Goal: Task Accomplishment & Management: Use online tool/utility

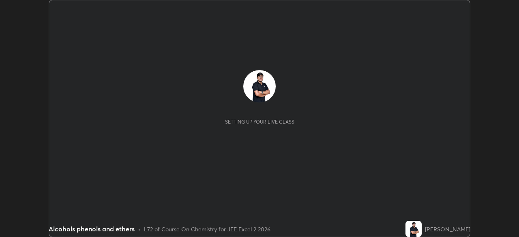
scroll to position [237, 518]
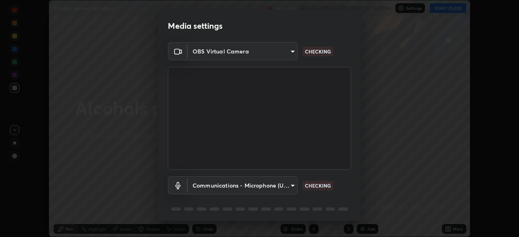
type input "0098613ca96d1cb365b3845fa694b9755ae94ec2d7c0f75973c998bbbf9ace16"
click at [284, 186] on body "Erase all Alcohols phenols and ethers Recording WAS SCHEDULED TO START AT 4:15 …" at bounding box center [259, 118] width 519 height 237
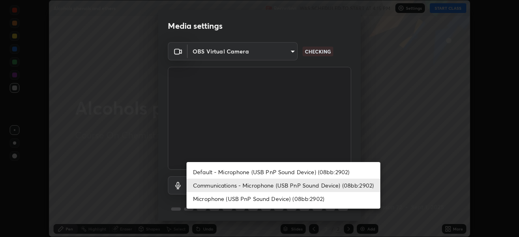
click at [201, 173] on li "Default - Microphone (USB PnP Sound Device) (08bb:2902)" at bounding box center [283, 171] width 194 height 13
type input "default"
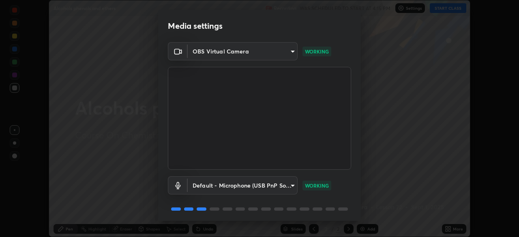
scroll to position [29, 0]
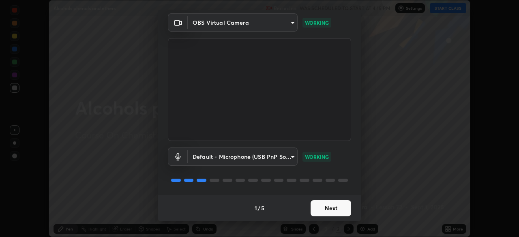
click at [320, 209] on button "Next" at bounding box center [330, 208] width 41 height 16
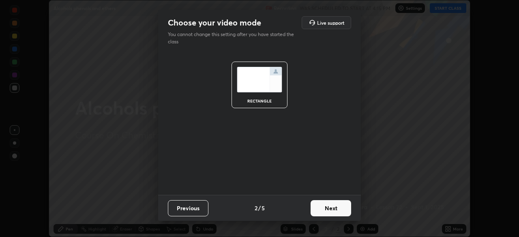
scroll to position [0, 0]
click at [321, 209] on button "Next" at bounding box center [330, 208] width 41 height 16
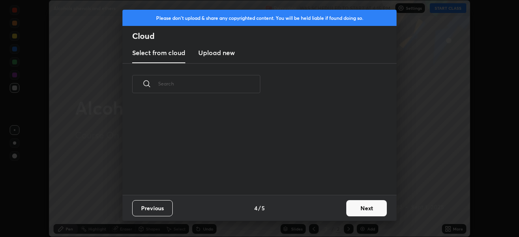
click at [336, 210] on div "Previous 4 / 5 Next" at bounding box center [259, 208] width 274 height 26
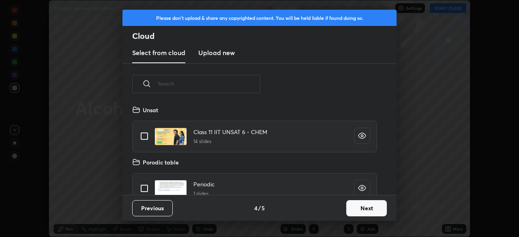
scroll to position [90, 260]
click at [363, 209] on button "Next" at bounding box center [366, 208] width 41 height 16
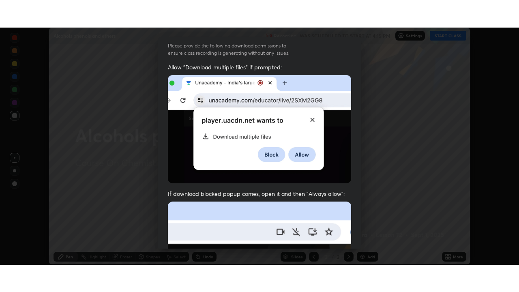
scroll to position [194, 0]
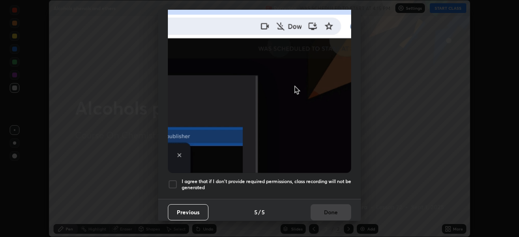
click at [176, 180] on div at bounding box center [173, 185] width 10 height 10
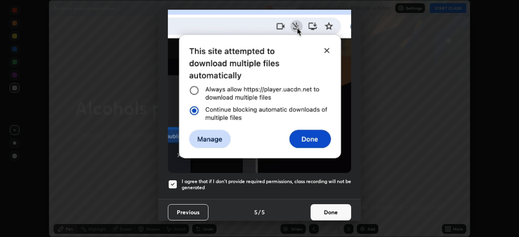
click at [323, 204] on button "Done" at bounding box center [330, 212] width 41 height 16
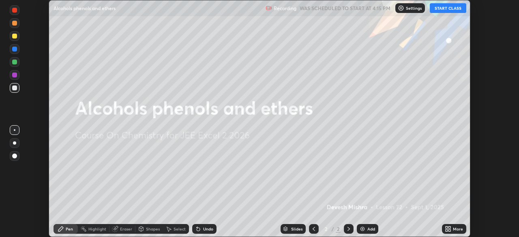
click at [447, 13] on button "START CLASS" at bounding box center [448, 8] width 36 height 10
click at [446, 227] on icon at bounding box center [446, 228] width 2 height 2
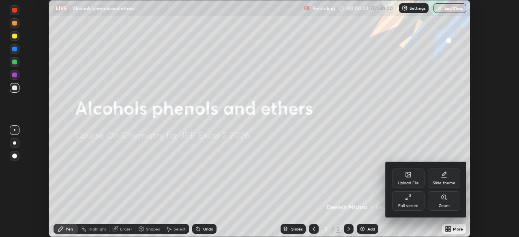
click at [402, 194] on div "Full screen" at bounding box center [408, 200] width 32 height 19
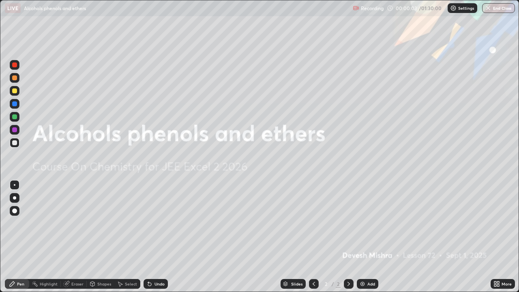
scroll to position [292, 519]
click at [361, 237] on img at bounding box center [362, 283] width 6 height 6
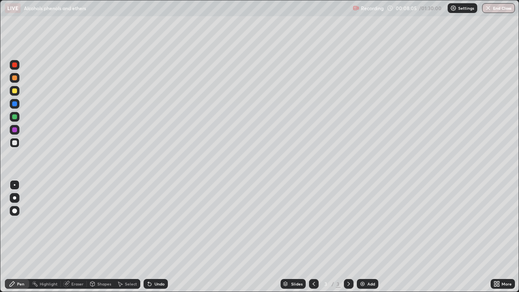
click at [14, 92] on div at bounding box center [14, 90] width 5 height 5
click at [148, 237] on icon at bounding box center [149, 283] width 3 height 3
click at [14, 130] on div at bounding box center [14, 129] width 5 height 5
click at [74, 237] on div "Eraser" at bounding box center [74, 284] width 26 height 16
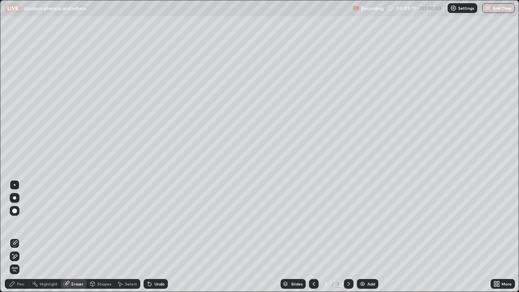
click at [10, 237] on icon at bounding box center [12, 283] width 6 height 6
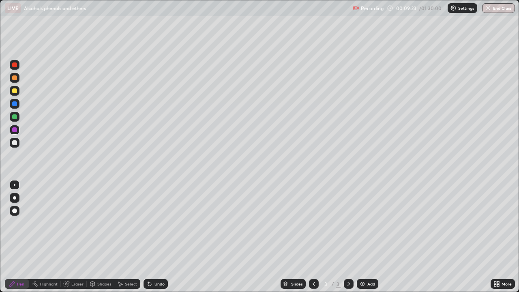
click at [103, 237] on div "Shapes" at bounding box center [101, 284] width 28 height 16
click at [148, 237] on icon at bounding box center [149, 283] width 3 height 3
click at [17, 237] on div "Pen" at bounding box center [17, 284] width 24 height 10
click at [119, 237] on div "Select" at bounding box center [127, 284] width 26 height 16
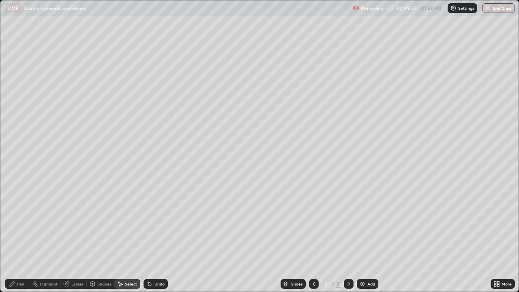
click at [15, 237] on icon at bounding box center [12, 283] width 6 height 6
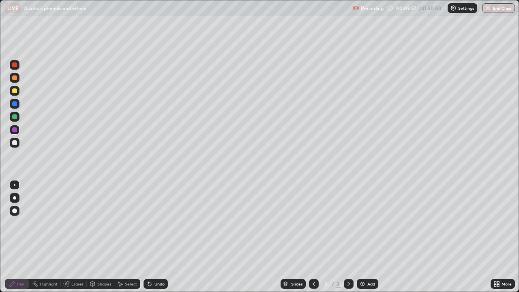
click at [15, 118] on div at bounding box center [14, 116] width 5 height 5
click at [15, 106] on div at bounding box center [14, 103] width 5 height 5
click at [15, 92] on div at bounding box center [14, 90] width 5 height 5
click at [149, 237] on icon at bounding box center [149, 283] width 3 height 3
click at [138, 237] on div "Select" at bounding box center [127, 284] width 26 height 10
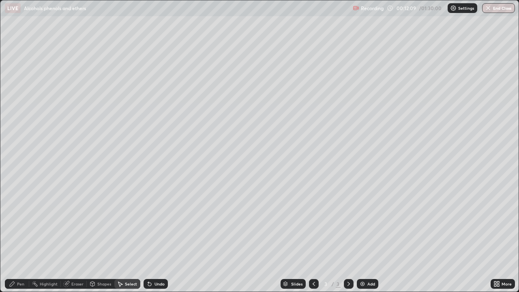
click at [21, 237] on div "Pen" at bounding box center [17, 284] width 24 height 10
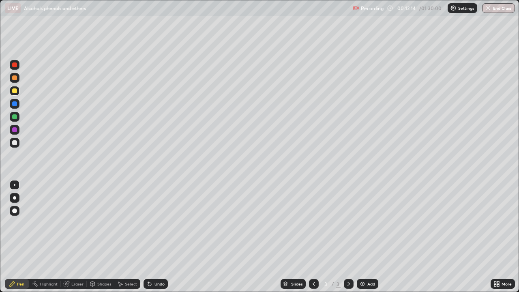
click at [13, 79] on div at bounding box center [14, 77] width 5 height 5
click at [67, 237] on icon at bounding box center [67, 283] width 4 height 4
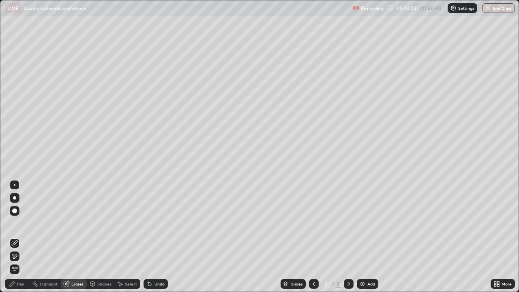
click at [14, 237] on icon at bounding box center [15, 256] width 4 height 4
click at [16, 237] on div "Pen" at bounding box center [17, 284] width 24 height 10
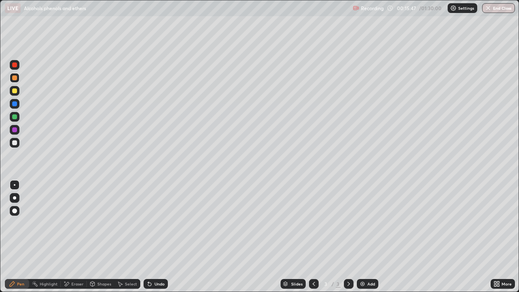
click at [361, 237] on img at bounding box center [362, 283] width 6 height 6
click at [313, 237] on icon at bounding box center [313, 283] width 6 height 6
click at [352, 237] on div at bounding box center [349, 284] width 10 height 10
click at [312, 237] on icon at bounding box center [313, 283] width 6 height 6
click at [122, 237] on icon at bounding box center [120, 284] width 4 height 5
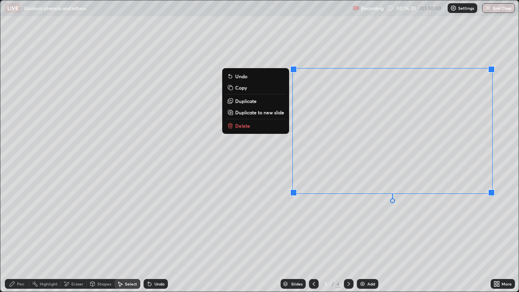
click at [246, 115] on p "Duplicate to new slide" at bounding box center [259, 112] width 49 height 6
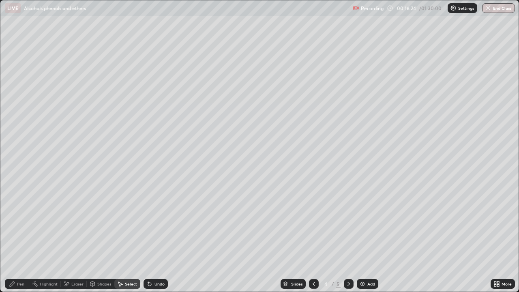
click at [17, 237] on div "Pen" at bounding box center [17, 284] width 24 height 10
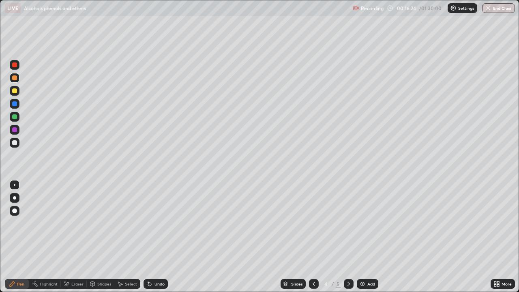
click at [15, 120] on div at bounding box center [15, 117] width 10 height 10
click at [15, 93] on div at bounding box center [14, 90] width 5 height 5
click at [148, 237] on icon at bounding box center [148, 282] width 1 height 1
click at [148, 237] on icon at bounding box center [149, 283] width 3 height 3
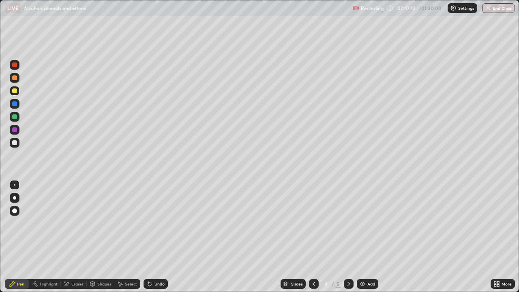
click at [15, 128] on div at bounding box center [14, 129] width 5 height 5
click at [15, 118] on div at bounding box center [14, 116] width 5 height 5
click at [15, 131] on div at bounding box center [14, 129] width 5 height 5
click at [17, 143] on div at bounding box center [14, 142] width 5 height 5
click at [15, 130] on div at bounding box center [14, 129] width 5 height 5
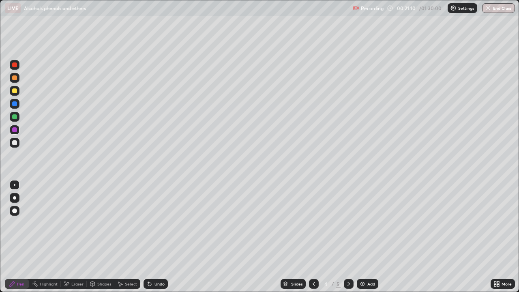
click at [360, 237] on img at bounding box center [362, 283] width 6 height 6
click at [150, 237] on icon at bounding box center [149, 283] width 6 height 6
click at [151, 237] on icon at bounding box center [149, 283] width 6 height 6
click at [152, 237] on div "Undo" at bounding box center [155, 284] width 24 height 10
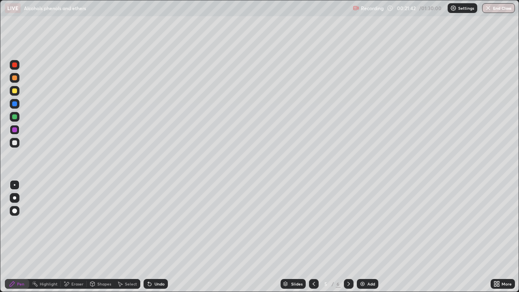
click at [152, 237] on icon at bounding box center [149, 283] width 6 height 6
click at [152, 237] on div "Undo" at bounding box center [155, 284] width 24 height 10
click at [151, 237] on icon at bounding box center [149, 283] width 6 height 6
click at [15, 143] on div at bounding box center [14, 142] width 5 height 5
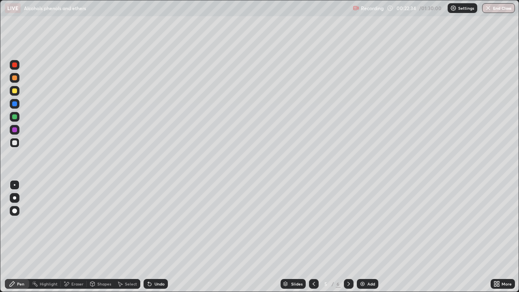
click at [16, 117] on div at bounding box center [14, 116] width 5 height 5
click at [13, 103] on div at bounding box center [14, 103] width 5 height 5
click at [359, 237] on img at bounding box center [362, 283] width 6 height 6
click at [15, 144] on div at bounding box center [14, 142] width 5 height 5
click at [359, 237] on img at bounding box center [362, 283] width 6 height 6
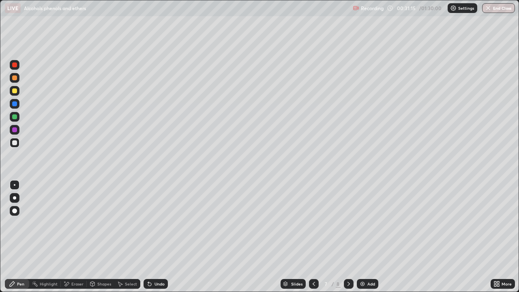
click at [149, 237] on icon at bounding box center [149, 283] width 3 height 3
click at [15, 91] on div at bounding box center [14, 90] width 5 height 5
click at [152, 237] on div "Undo" at bounding box center [155, 284] width 24 height 10
click at [148, 237] on icon at bounding box center [148, 282] width 1 height 1
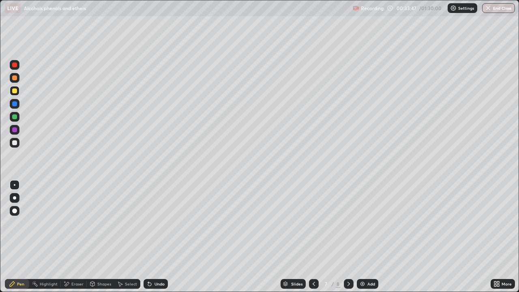
click at [16, 130] on div at bounding box center [14, 129] width 5 height 5
click at [149, 237] on icon at bounding box center [149, 283] width 3 height 3
click at [13, 118] on div at bounding box center [14, 116] width 5 height 5
click at [148, 237] on icon at bounding box center [148, 282] width 1 height 1
click at [150, 237] on icon at bounding box center [149, 283] width 6 height 6
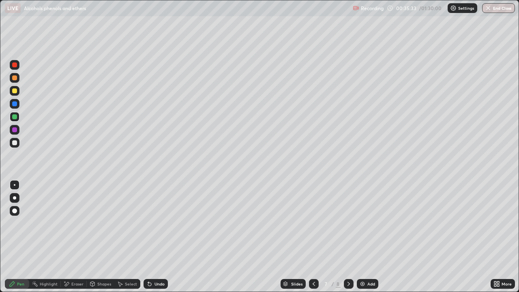
click at [148, 237] on icon at bounding box center [148, 282] width 1 height 1
click at [16, 130] on div at bounding box center [14, 129] width 5 height 5
click at [70, 237] on div "Eraser" at bounding box center [74, 284] width 26 height 10
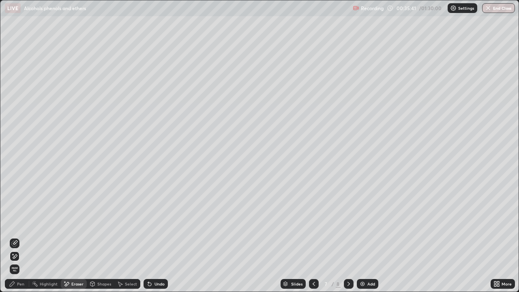
click at [14, 237] on icon at bounding box center [14, 243] width 6 height 6
click at [16, 237] on div "Pen" at bounding box center [17, 284] width 24 height 10
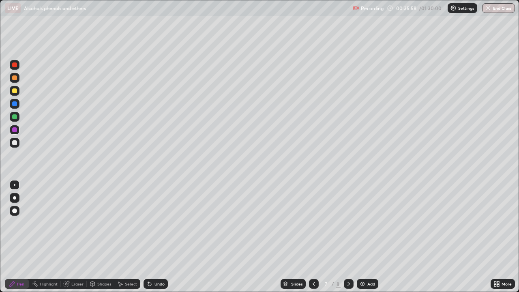
click at [14, 118] on div at bounding box center [14, 116] width 5 height 5
click at [15, 105] on div at bounding box center [14, 103] width 5 height 5
click at [150, 237] on icon at bounding box center [149, 283] width 3 height 3
click at [148, 237] on icon at bounding box center [148, 282] width 1 height 1
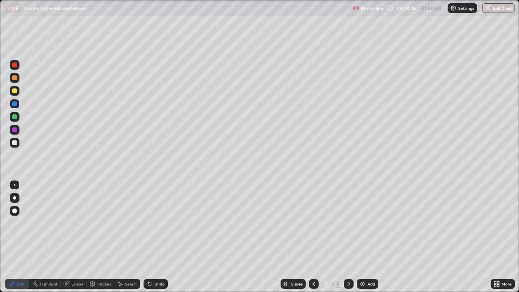
click at [148, 237] on icon at bounding box center [148, 282] width 1 height 1
click at [144, 237] on div "Undo" at bounding box center [155, 284] width 24 height 10
click at [146, 237] on icon at bounding box center [149, 283] width 6 height 6
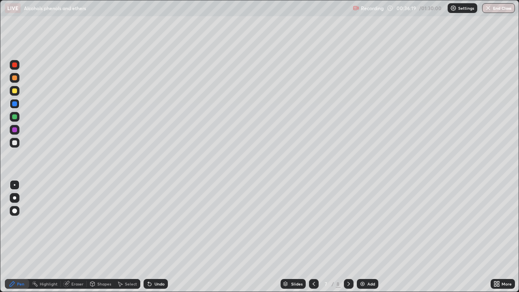
click at [145, 237] on div "Undo" at bounding box center [155, 284] width 24 height 10
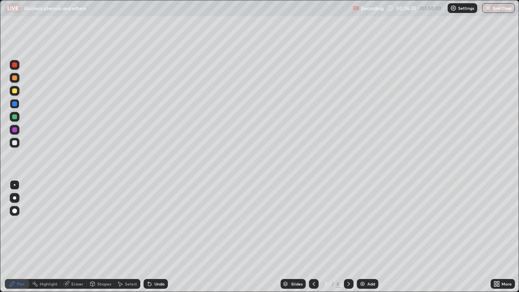
click at [144, 237] on div "Undo" at bounding box center [155, 284] width 24 height 10
click at [143, 237] on div "Undo" at bounding box center [155, 284] width 24 height 10
click at [144, 237] on div "Undo" at bounding box center [155, 284] width 24 height 10
click at [145, 237] on div "Undo" at bounding box center [155, 284] width 24 height 10
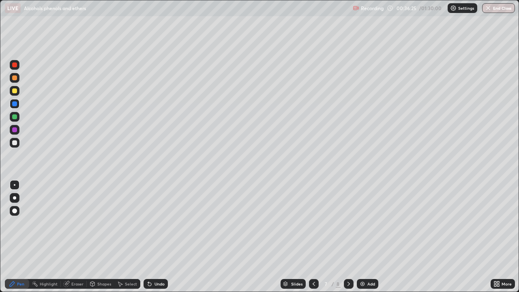
click at [15, 90] on div at bounding box center [14, 90] width 5 height 5
click at [148, 237] on icon at bounding box center [149, 283] width 3 height 3
click at [146, 237] on icon at bounding box center [149, 283] width 6 height 6
click at [148, 237] on icon at bounding box center [148, 282] width 1 height 1
click at [148, 237] on icon at bounding box center [149, 283] width 3 height 3
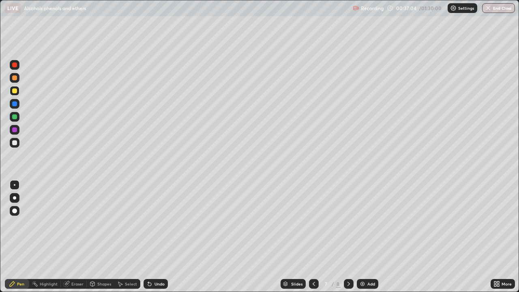
click at [148, 237] on icon at bounding box center [149, 283] width 3 height 3
click at [68, 237] on icon at bounding box center [67, 283] width 4 height 4
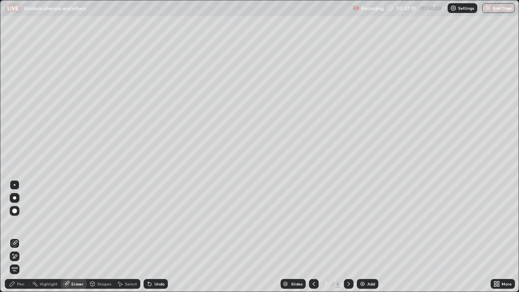
click at [19, 237] on div "Pen" at bounding box center [20, 284] width 7 height 4
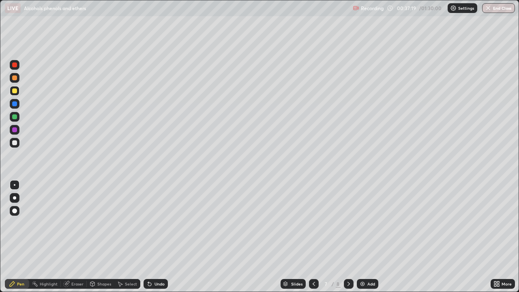
click at [68, 237] on icon at bounding box center [67, 283] width 4 height 4
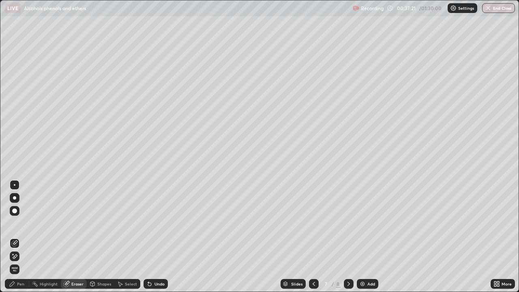
click at [19, 237] on div "Pen" at bounding box center [20, 284] width 7 height 4
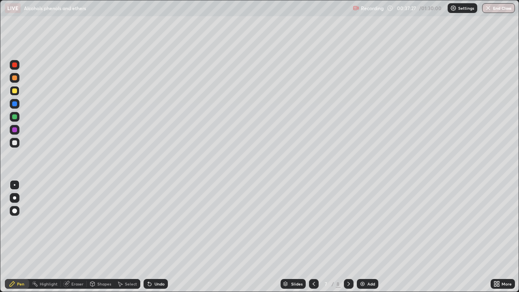
click at [151, 237] on icon at bounding box center [149, 283] width 6 height 6
click at [148, 237] on icon at bounding box center [149, 283] width 3 height 3
click at [150, 237] on div "Undo" at bounding box center [155, 284] width 24 height 10
click at [148, 237] on icon at bounding box center [149, 283] width 3 height 3
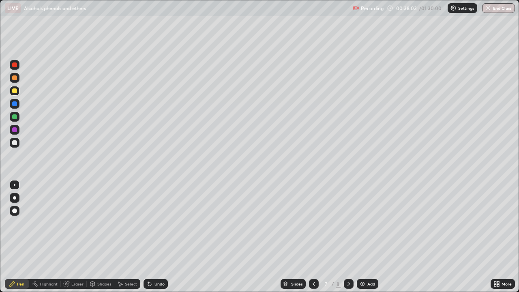
click at [150, 237] on div "Undo" at bounding box center [155, 284] width 24 height 10
click at [148, 237] on icon at bounding box center [149, 283] width 3 height 3
click at [71, 237] on div "Eraser" at bounding box center [77, 284] width 12 height 4
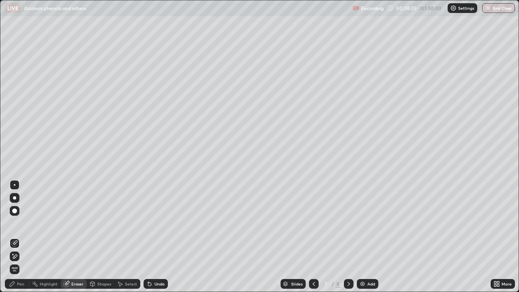
click at [15, 237] on icon at bounding box center [14, 256] width 6 height 7
click at [16, 237] on div "Pen" at bounding box center [17, 284] width 24 height 10
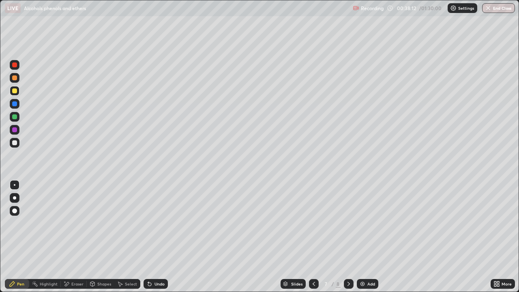
click at [150, 237] on icon at bounding box center [149, 283] width 3 height 3
click at [149, 237] on icon at bounding box center [149, 283] width 3 height 3
click at [68, 237] on icon at bounding box center [67, 284] width 4 height 4
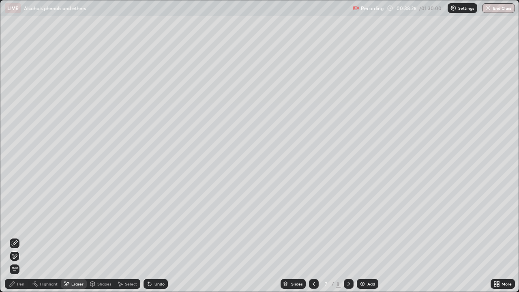
click at [14, 237] on icon at bounding box center [12, 283] width 6 height 6
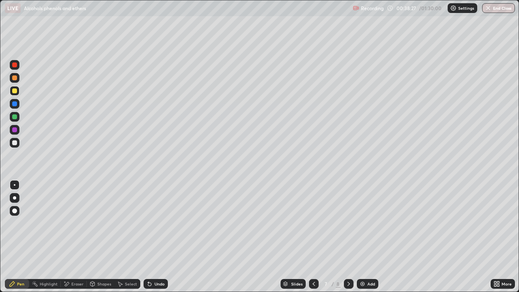
click at [15, 78] on div at bounding box center [14, 77] width 5 height 5
click at [15, 68] on div at bounding box center [15, 65] width 10 height 10
click at [14, 106] on div at bounding box center [14, 103] width 5 height 5
click at [14, 93] on div at bounding box center [14, 90] width 5 height 5
click at [15, 143] on div at bounding box center [14, 142] width 5 height 5
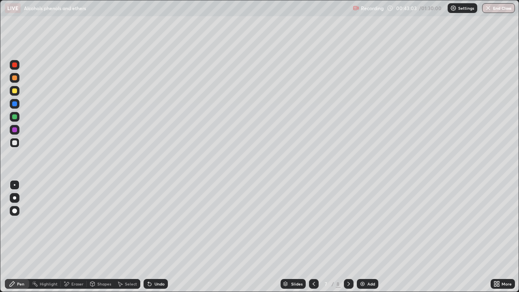
click at [152, 237] on div "Undo" at bounding box center [155, 284] width 24 height 10
click at [148, 237] on icon at bounding box center [148, 282] width 1 height 1
click at [359, 237] on img at bounding box center [362, 283] width 6 height 6
click at [14, 117] on div at bounding box center [14, 116] width 5 height 5
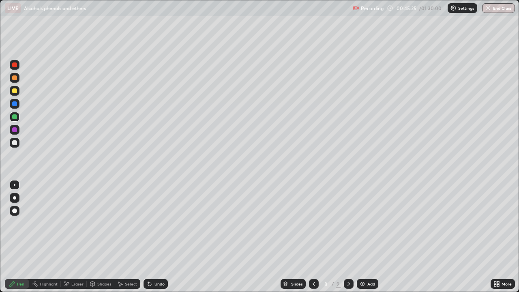
click at [16, 105] on div at bounding box center [14, 103] width 5 height 5
click at [15, 129] on div at bounding box center [14, 129] width 5 height 5
click at [15, 92] on div at bounding box center [14, 90] width 5 height 5
click at [152, 237] on div "Undo" at bounding box center [155, 284] width 24 height 10
click at [206, 237] on div "Slides 8 / 9 Add" at bounding box center [329, 284] width 323 height 16
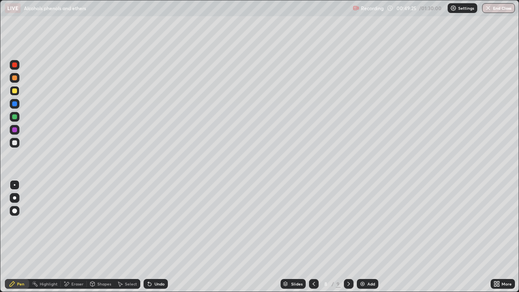
click at [12, 129] on div at bounding box center [15, 130] width 10 height 10
click at [13, 115] on div at bounding box center [14, 116] width 5 height 5
click at [359, 237] on img at bounding box center [362, 283] width 6 height 6
click at [13, 142] on div at bounding box center [14, 142] width 5 height 5
click at [152, 237] on div "Undo" at bounding box center [155, 284] width 24 height 10
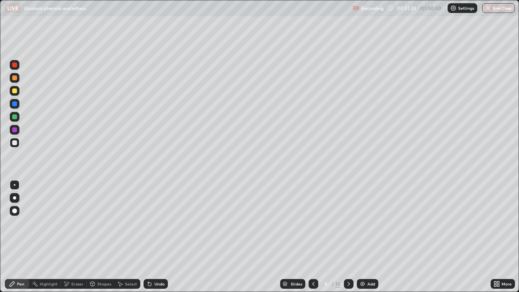
click at [151, 237] on icon at bounding box center [149, 283] width 6 height 6
click at [66, 237] on icon at bounding box center [66, 283] width 6 height 7
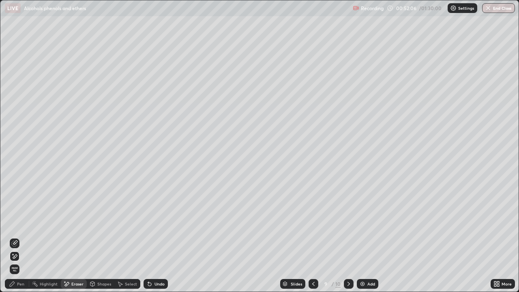
click at [11, 237] on icon at bounding box center [12, 283] width 6 height 6
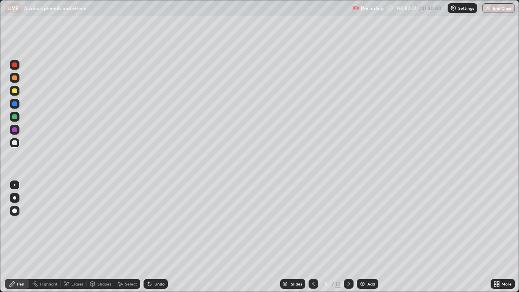
click at [14, 131] on div at bounding box center [14, 129] width 5 height 5
click at [14, 118] on div at bounding box center [14, 116] width 5 height 5
click at [151, 237] on icon at bounding box center [149, 283] width 6 height 6
click at [148, 237] on icon at bounding box center [148, 282] width 1 height 1
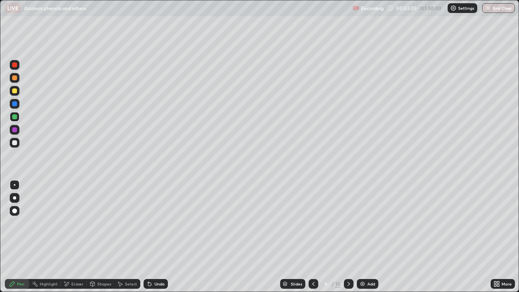
click at [148, 237] on icon at bounding box center [148, 282] width 1 height 1
click at [15, 104] on div at bounding box center [14, 103] width 5 height 5
click at [146, 237] on icon at bounding box center [149, 283] width 6 height 6
click at [149, 237] on icon at bounding box center [149, 283] width 3 height 3
click at [148, 237] on icon at bounding box center [149, 283] width 3 height 3
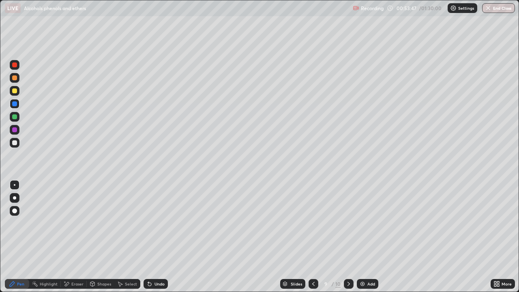
click at [148, 237] on icon at bounding box center [149, 283] width 3 height 3
click at [150, 237] on icon at bounding box center [149, 283] width 3 height 3
click at [15, 118] on div at bounding box center [14, 116] width 5 height 5
click at [15, 91] on div at bounding box center [14, 90] width 5 height 5
click at [150, 237] on icon at bounding box center [149, 283] width 6 height 6
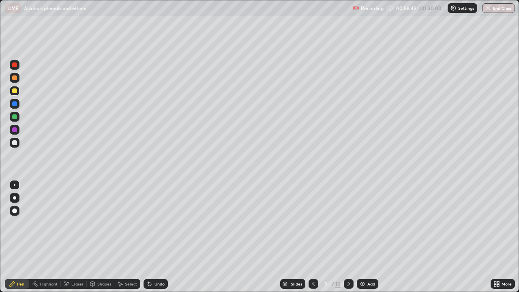
click at [148, 237] on icon at bounding box center [149, 283] width 3 height 3
click at [15, 117] on div at bounding box center [14, 116] width 5 height 5
click at [150, 237] on icon at bounding box center [149, 283] width 6 height 6
click at [366, 237] on div "Add" at bounding box center [367, 284] width 21 height 10
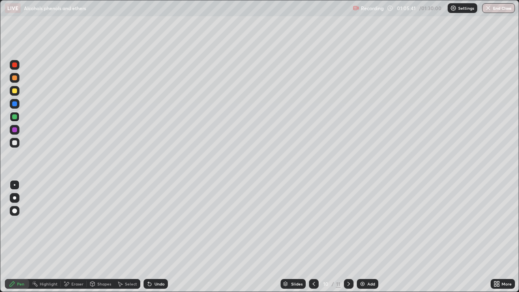
click at [148, 237] on icon at bounding box center [149, 283] width 3 height 3
click at [15, 91] on div at bounding box center [14, 90] width 5 height 5
click at [14, 116] on div at bounding box center [14, 116] width 5 height 5
click at [359, 237] on img at bounding box center [362, 283] width 6 height 6
click at [70, 237] on div "Eraser" at bounding box center [74, 284] width 26 height 10
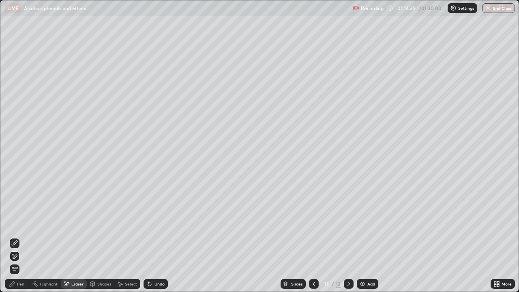
click at [15, 237] on div "Pen" at bounding box center [17, 284] width 24 height 10
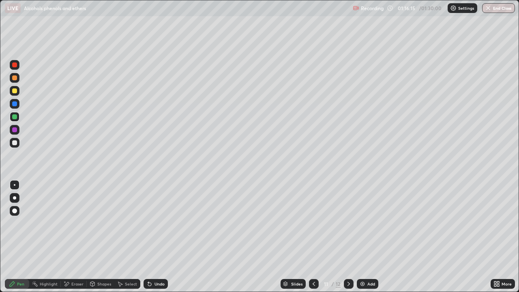
click at [148, 237] on icon at bounding box center [149, 283] width 3 height 3
click at [15, 79] on div at bounding box center [14, 77] width 5 height 5
click at [13, 116] on div at bounding box center [14, 116] width 5 height 5
click at [14, 104] on div at bounding box center [14, 103] width 5 height 5
click at [71, 237] on div "Eraser" at bounding box center [74, 284] width 26 height 10
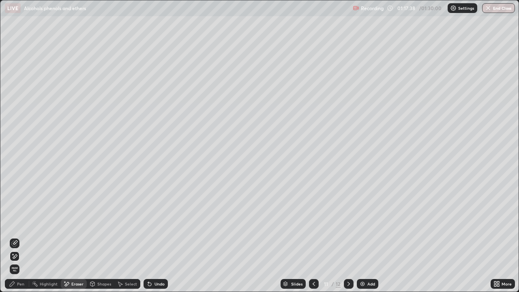
click at [17, 237] on div "Pen" at bounding box center [17, 284] width 24 height 10
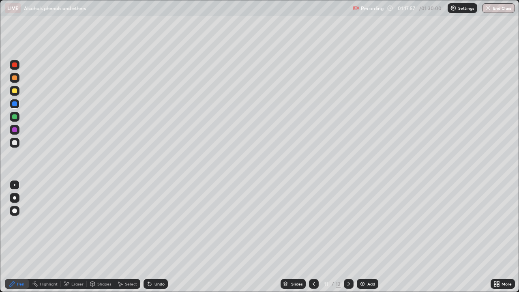
click at [15, 67] on div at bounding box center [14, 64] width 5 height 5
click at [148, 237] on icon at bounding box center [148, 282] width 1 height 1
click at [17, 92] on div at bounding box center [14, 90] width 5 height 5
click at [67, 237] on icon at bounding box center [67, 284] width 4 height 4
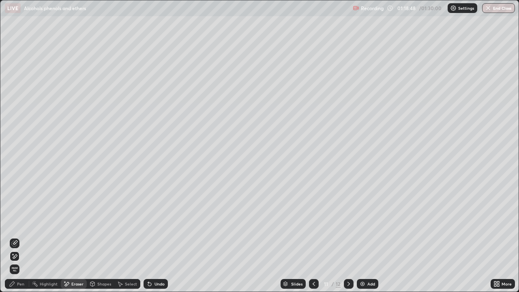
click at [15, 237] on icon at bounding box center [15, 242] width 4 height 4
click at [17, 237] on div "Pen" at bounding box center [17, 284] width 24 height 10
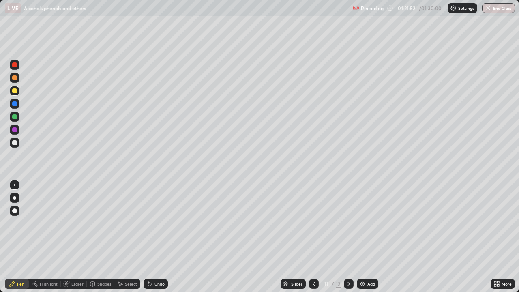
click at [495, 10] on button "End Class" at bounding box center [498, 8] width 33 height 10
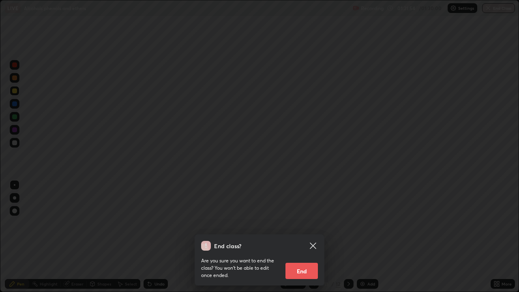
click at [303, 237] on button "End" at bounding box center [301, 271] width 32 height 16
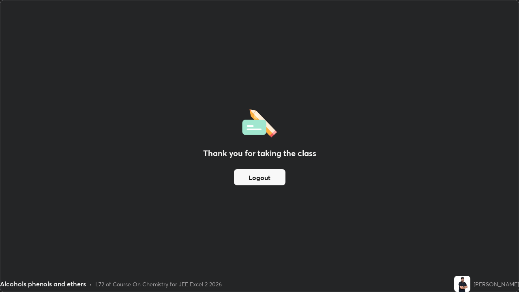
click at [262, 181] on button "Logout" at bounding box center [259, 177] width 51 height 16
